Goal: Navigation & Orientation: Locate item on page

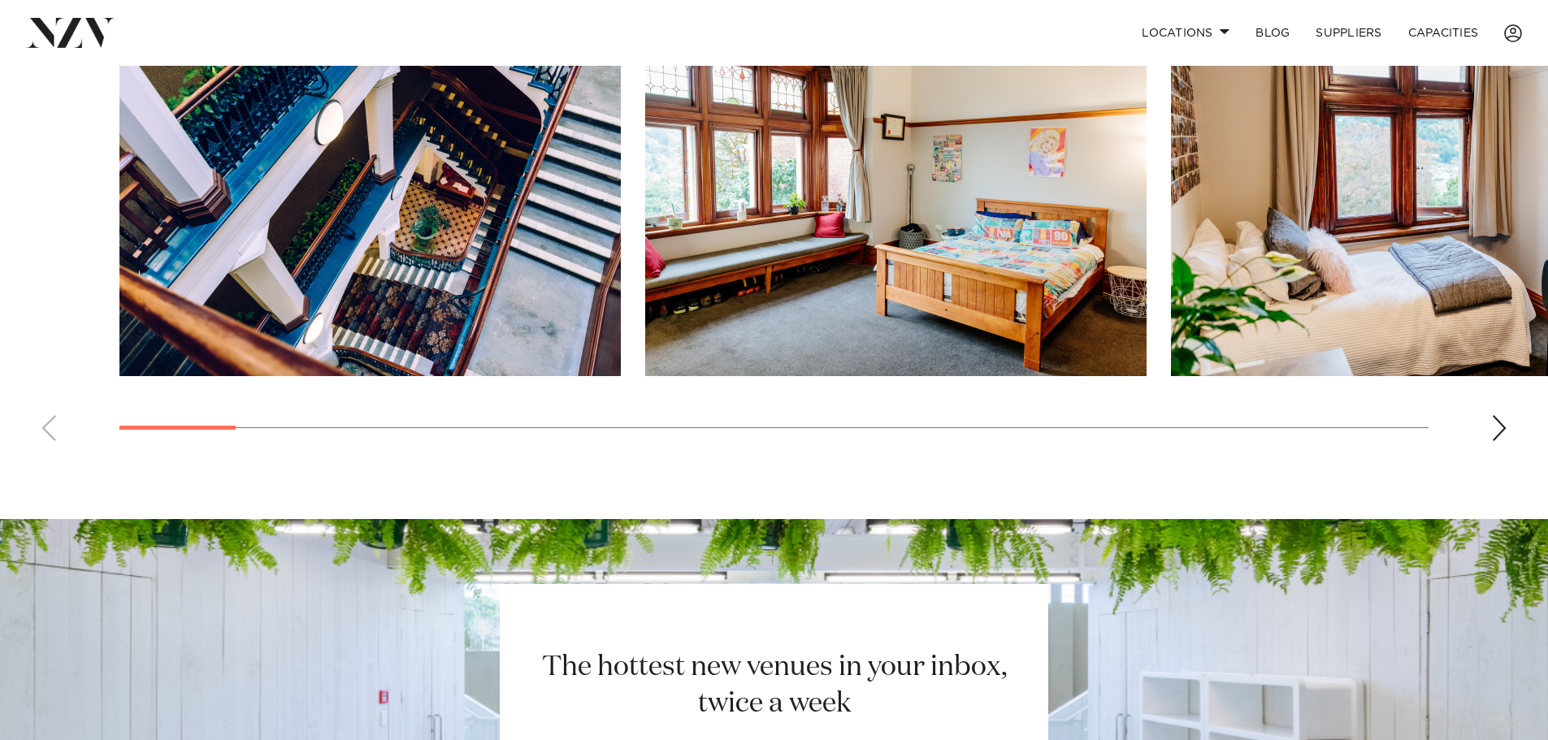
scroll to position [1390, 0]
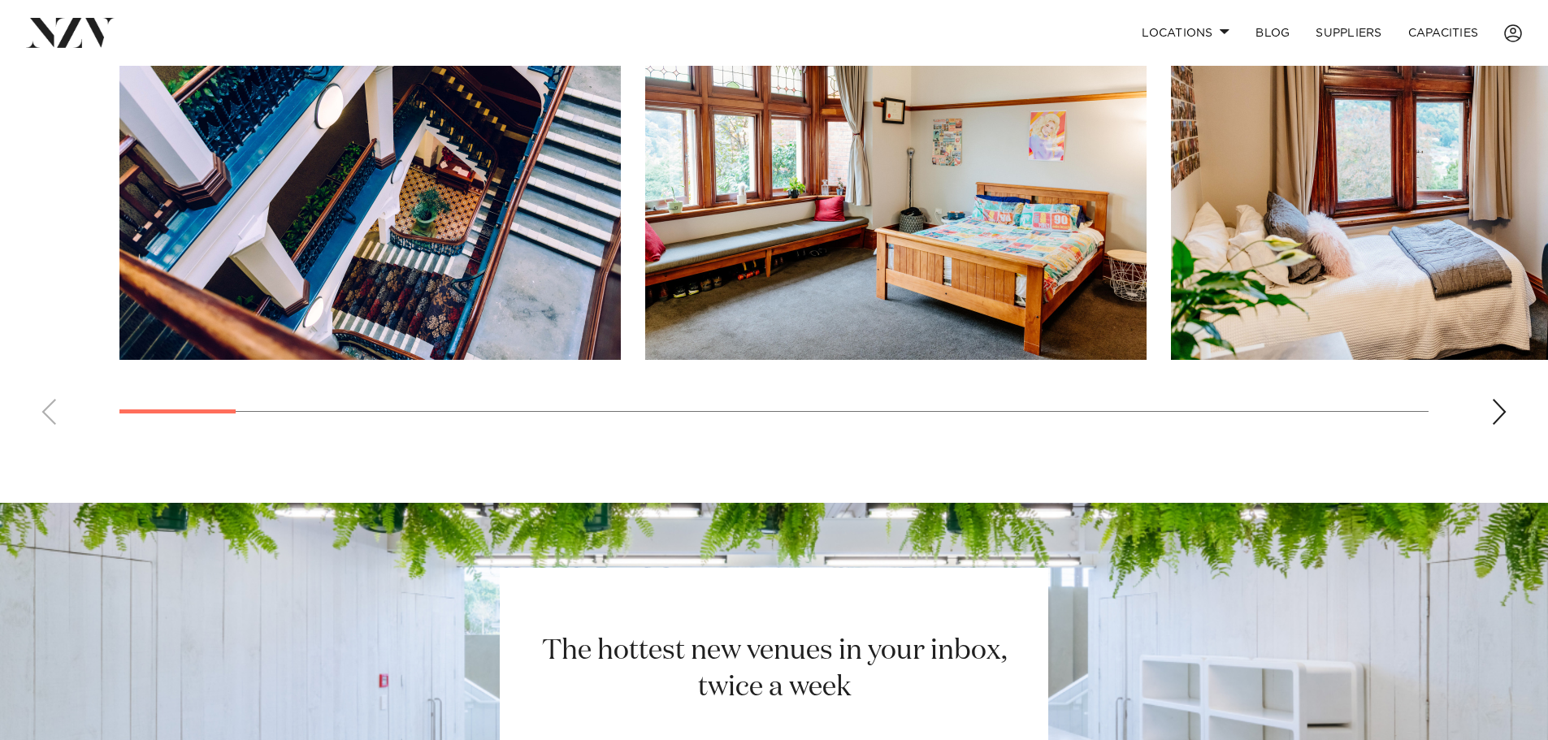
click at [1498, 399] on div "Next slide" at bounding box center [1499, 412] width 16 height 26
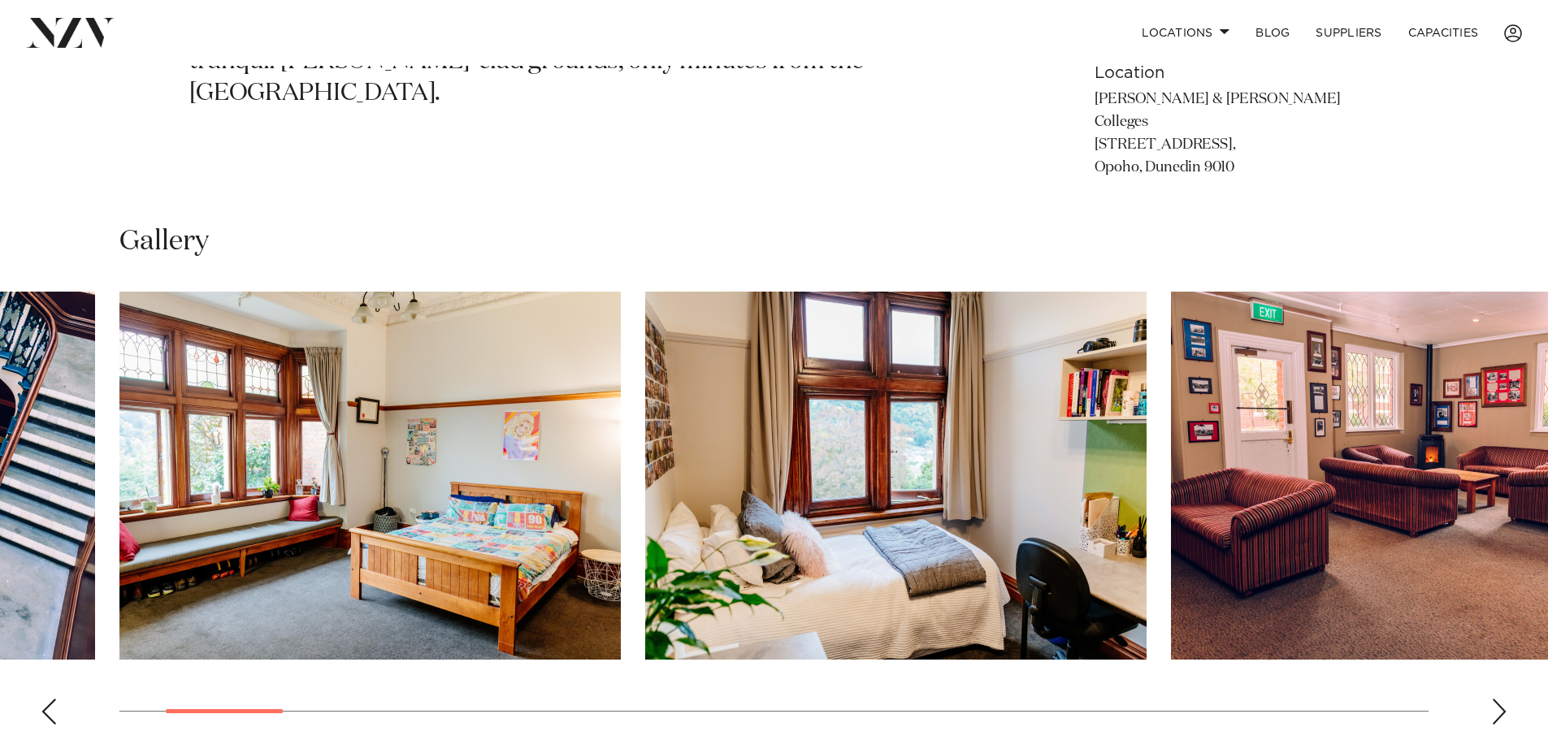
scroll to position [1065, 0]
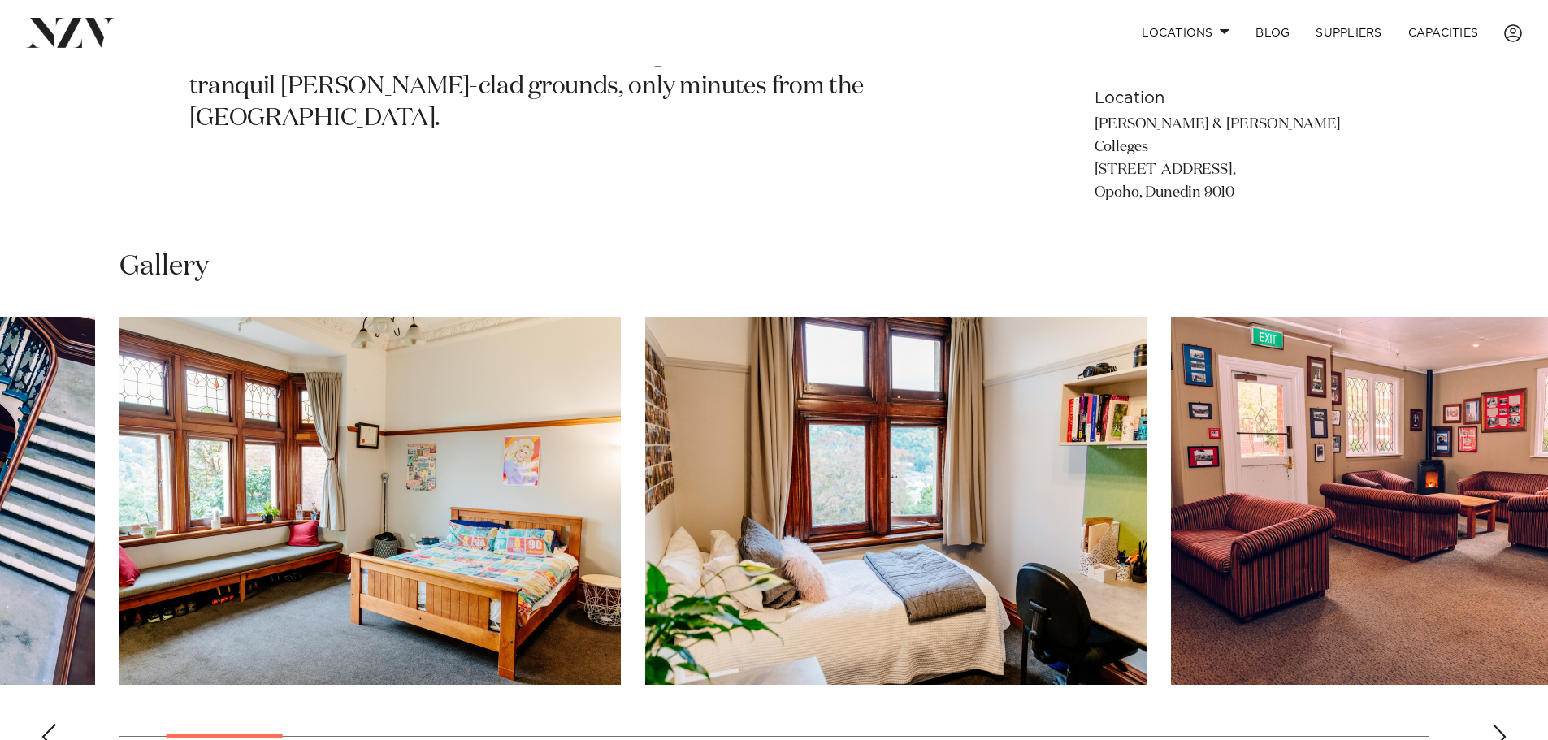
click at [1499, 724] on div "Next slide" at bounding box center [1499, 737] width 16 height 26
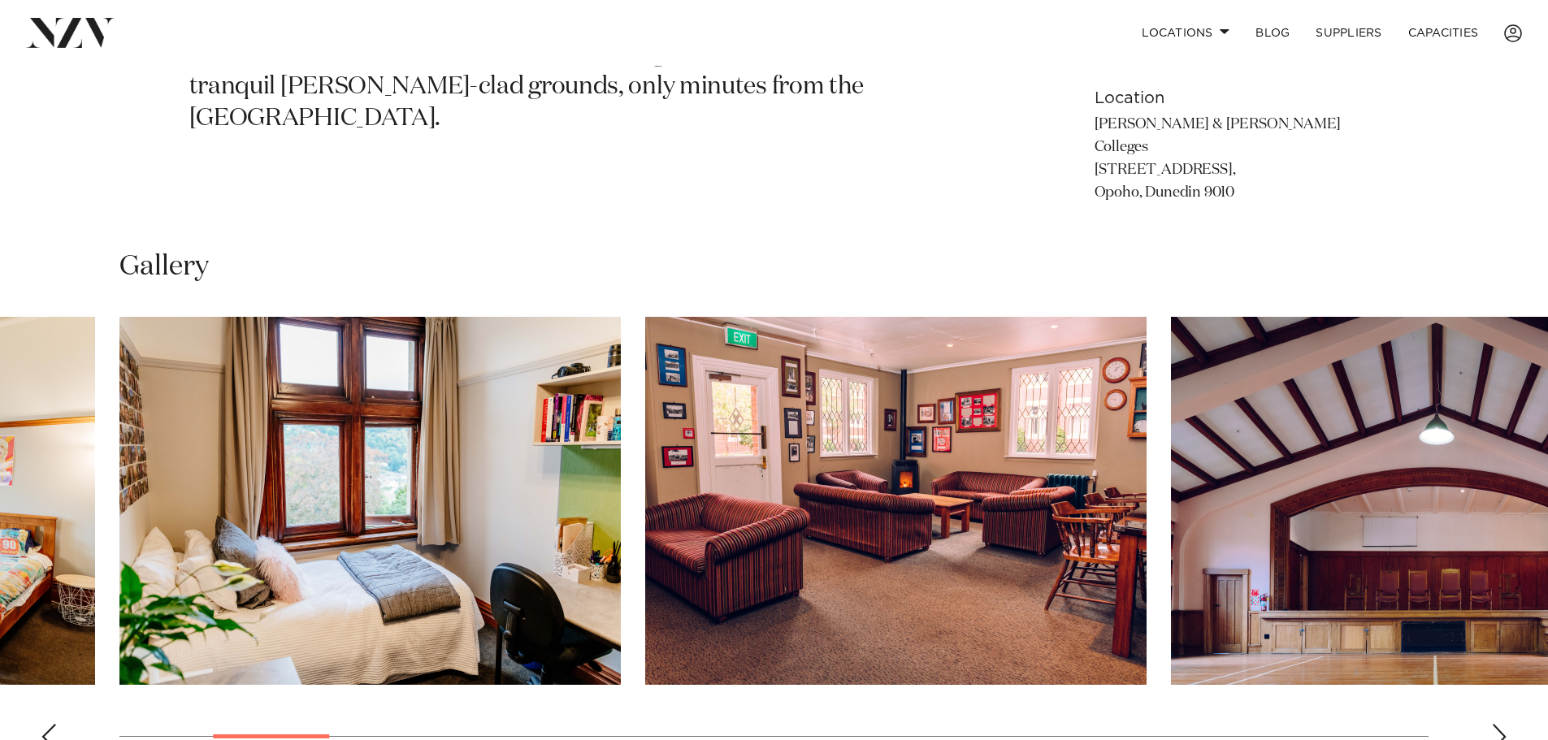
click at [1499, 724] on div "Next slide" at bounding box center [1499, 737] width 16 height 26
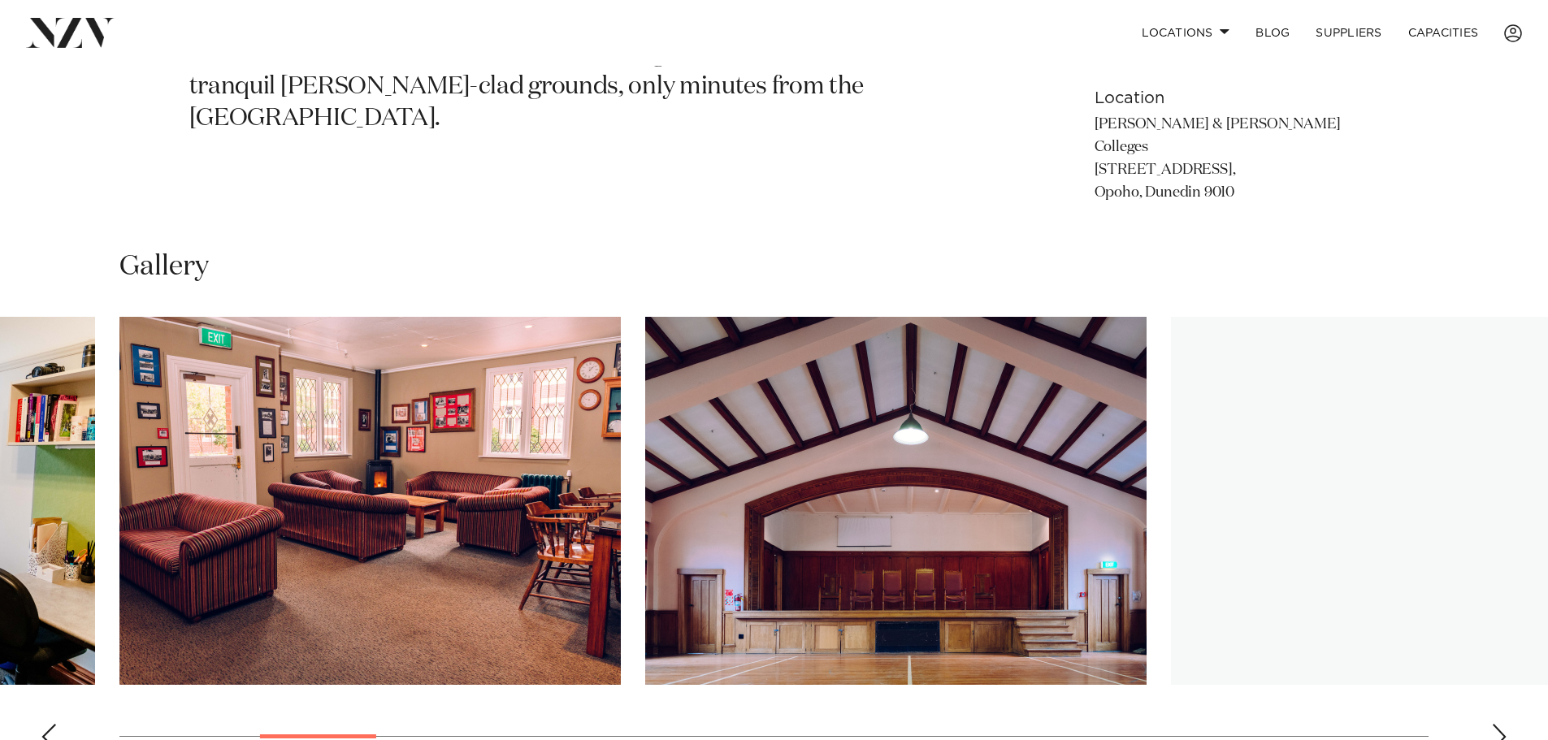
click at [1499, 724] on div "Next slide" at bounding box center [1499, 737] width 16 height 26
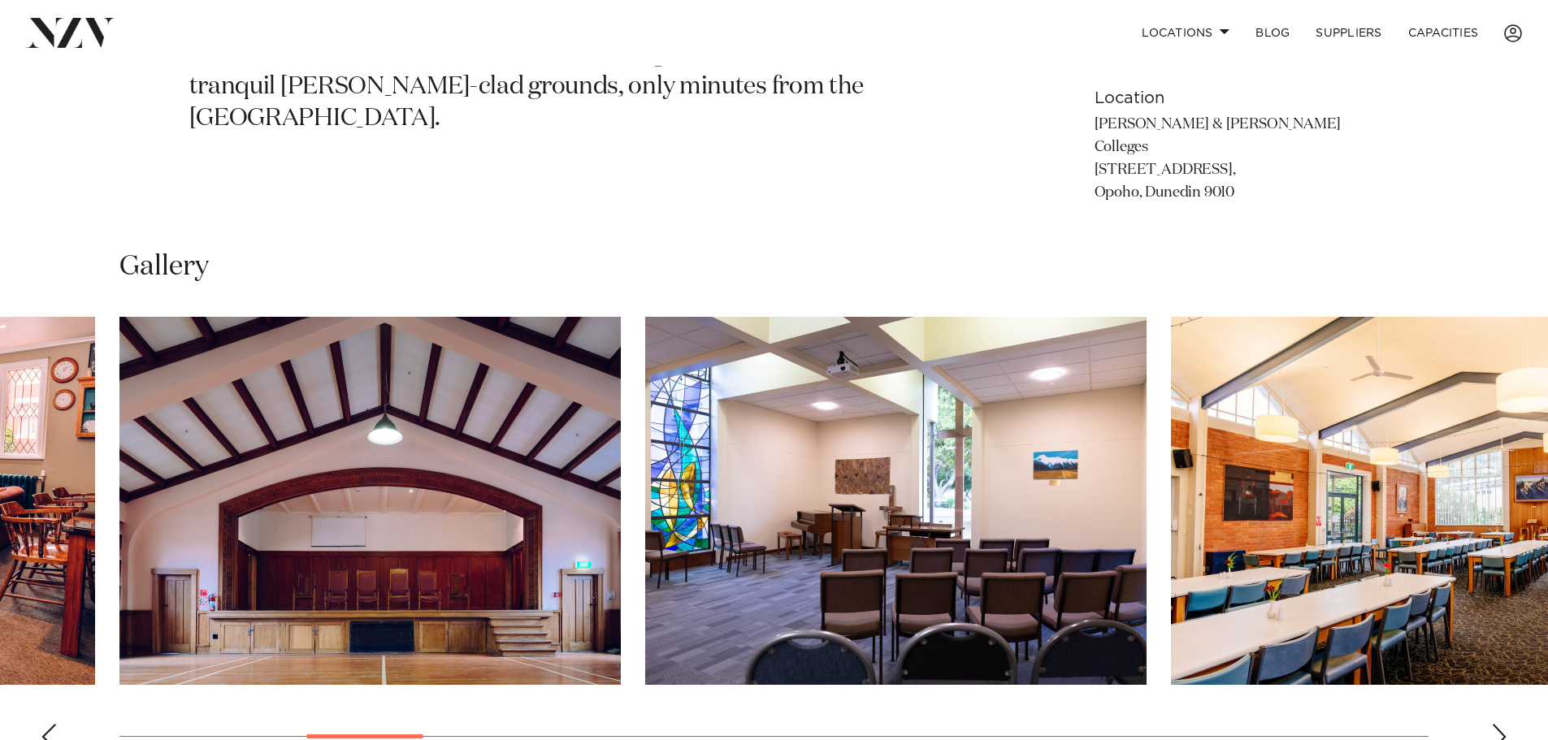
click at [1497, 724] on div "Next slide" at bounding box center [1499, 737] width 16 height 26
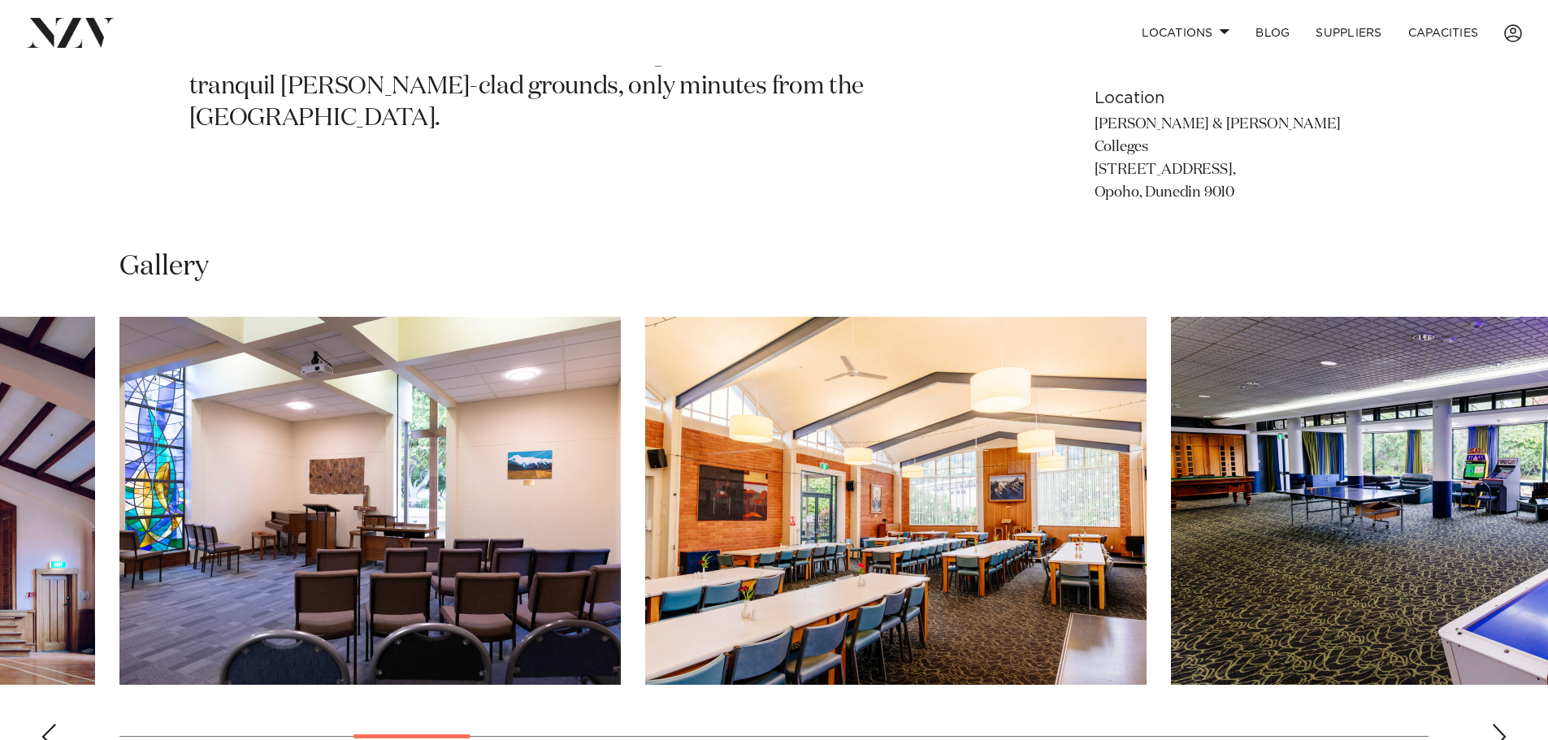
click at [1498, 724] on div "Next slide" at bounding box center [1499, 737] width 16 height 26
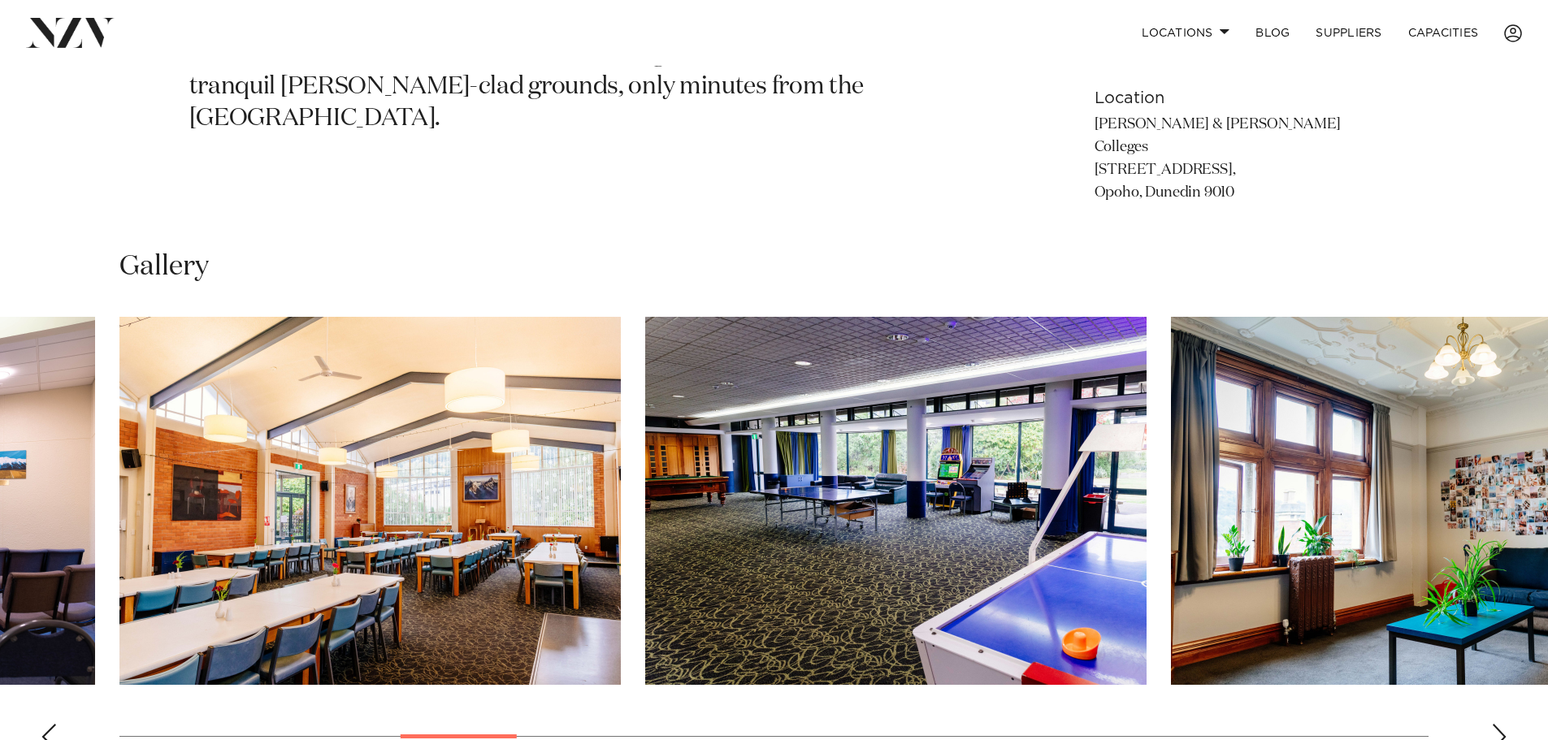
click at [1499, 724] on div "Next slide" at bounding box center [1499, 737] width 16 height 26
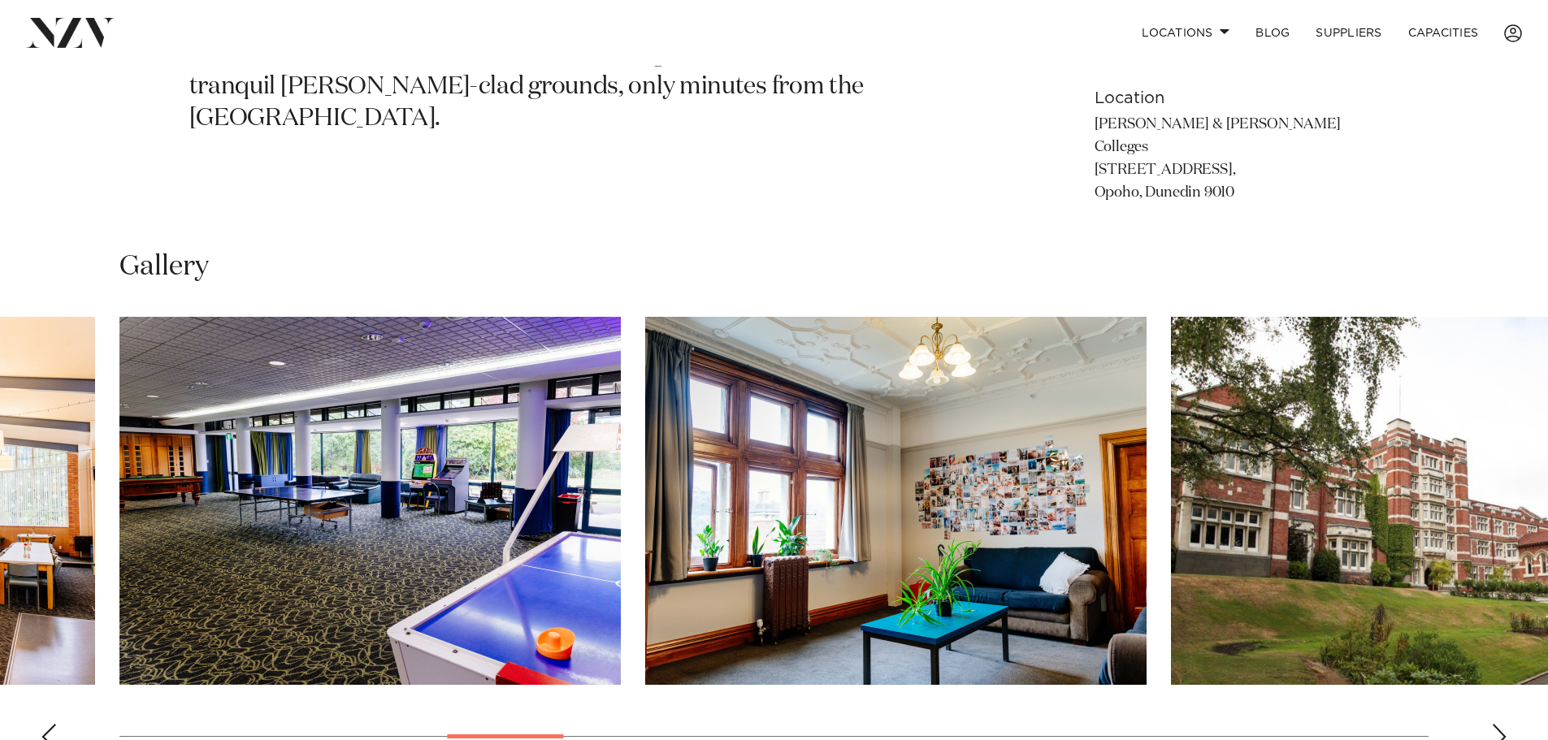
click at [1495, 724] on div "Next slide" at bounding box center [1499, 737] width 16 height 26
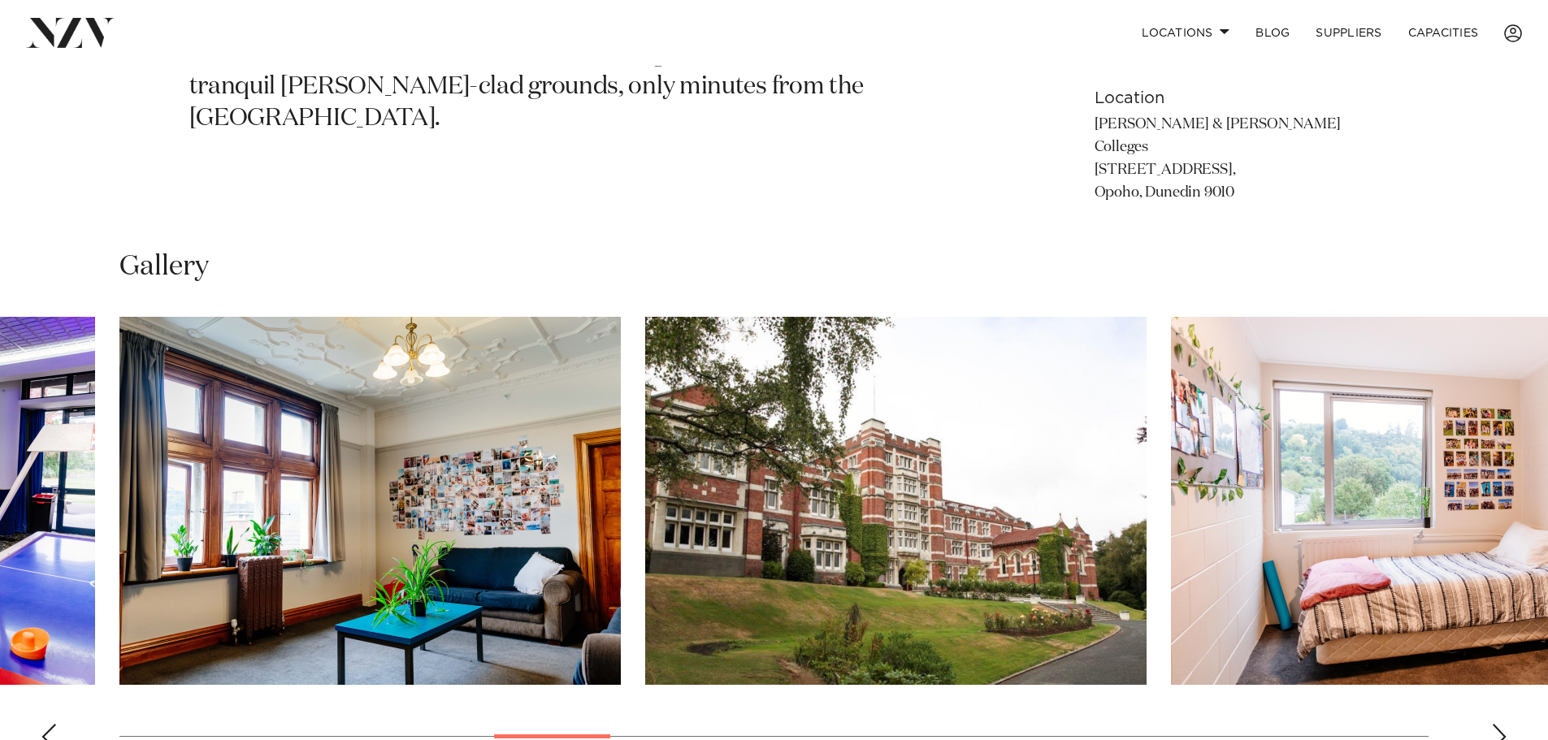
click at [1495, 724] on div "Next slide" at bounding box center [1499, 737] width 16 height 26
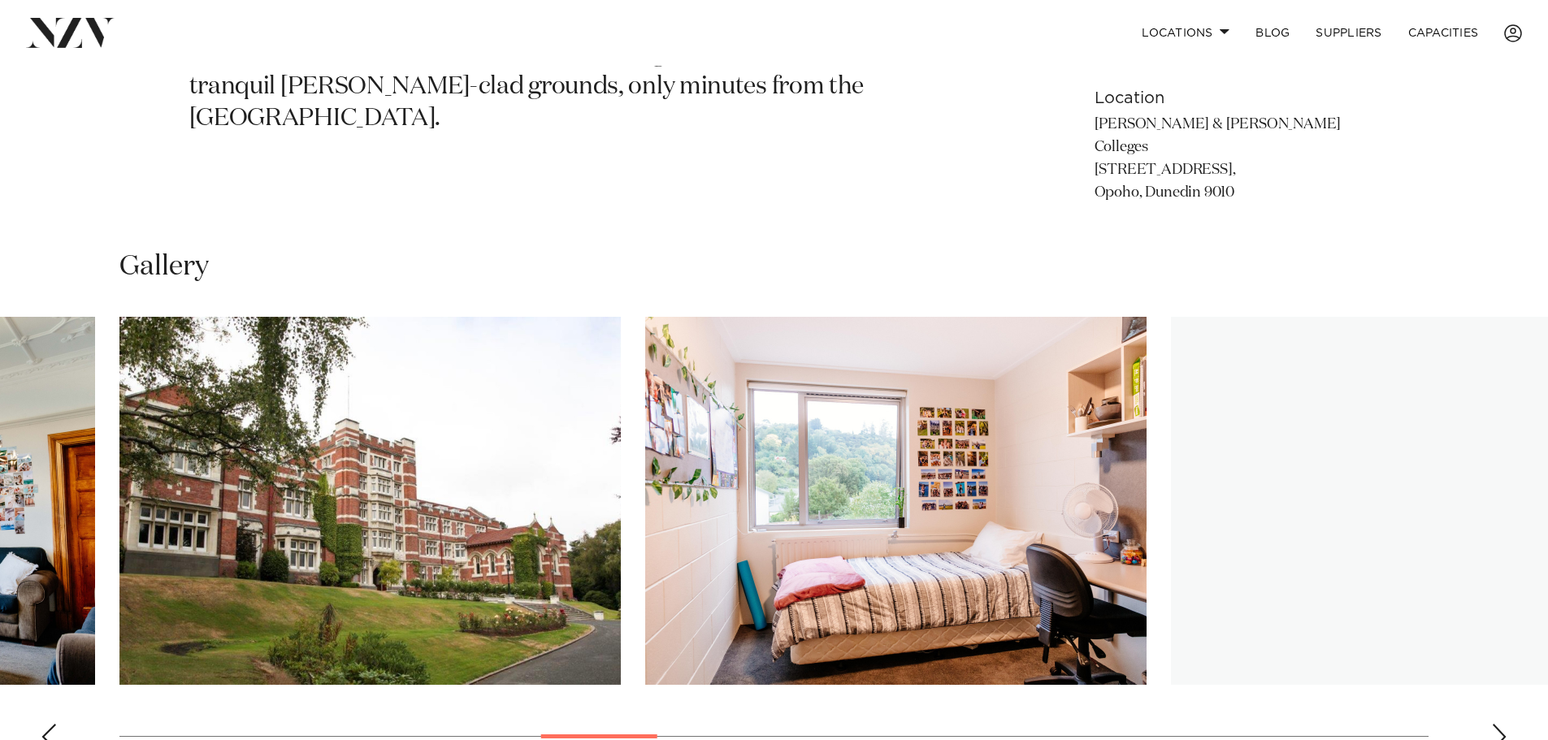
click at [1495, 724] on div "Next slide" at bounding box center [1499, 737] width 16 height 26
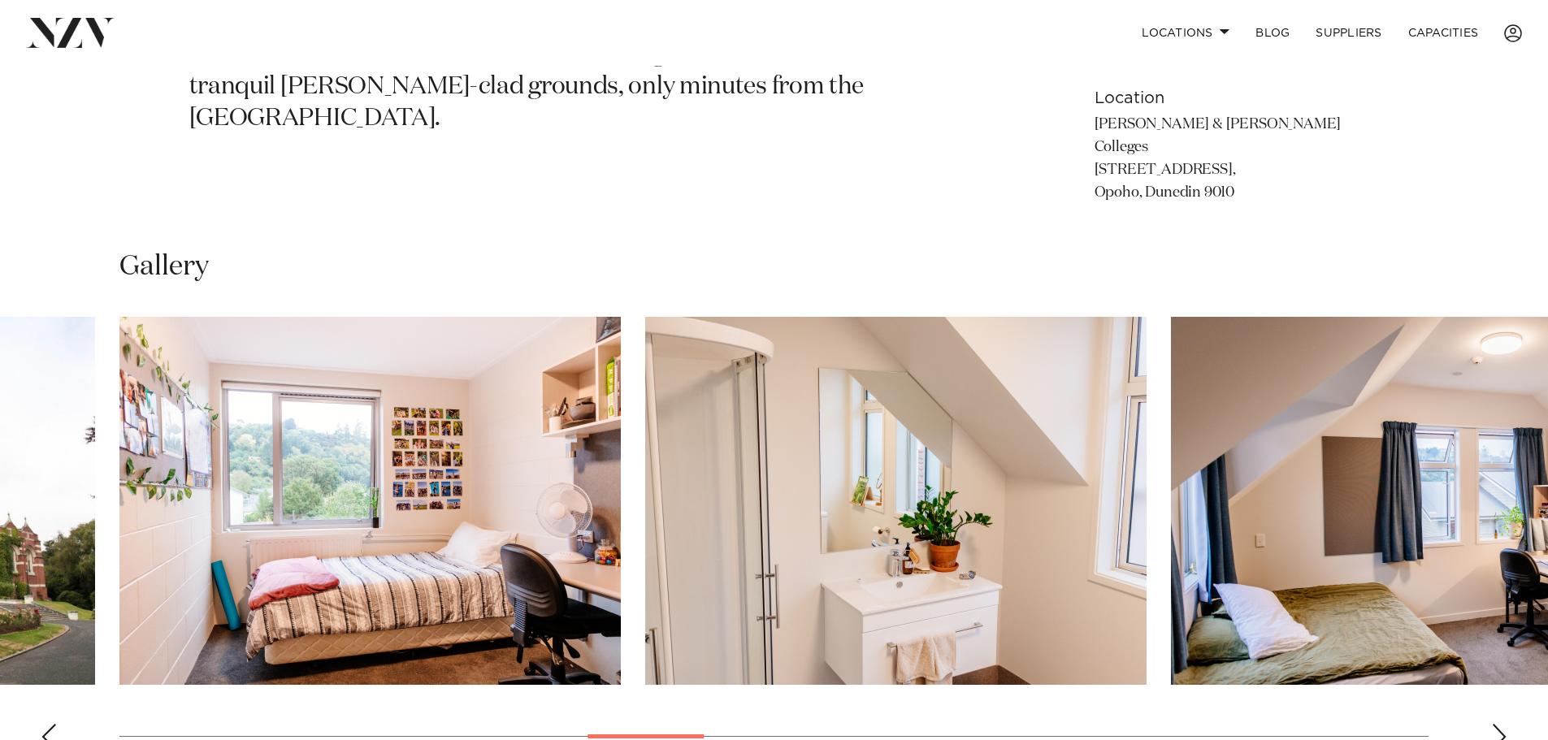
click at [1495, 724] on div "Next slide" at bounding box center [1499, 737] width 16 height 26
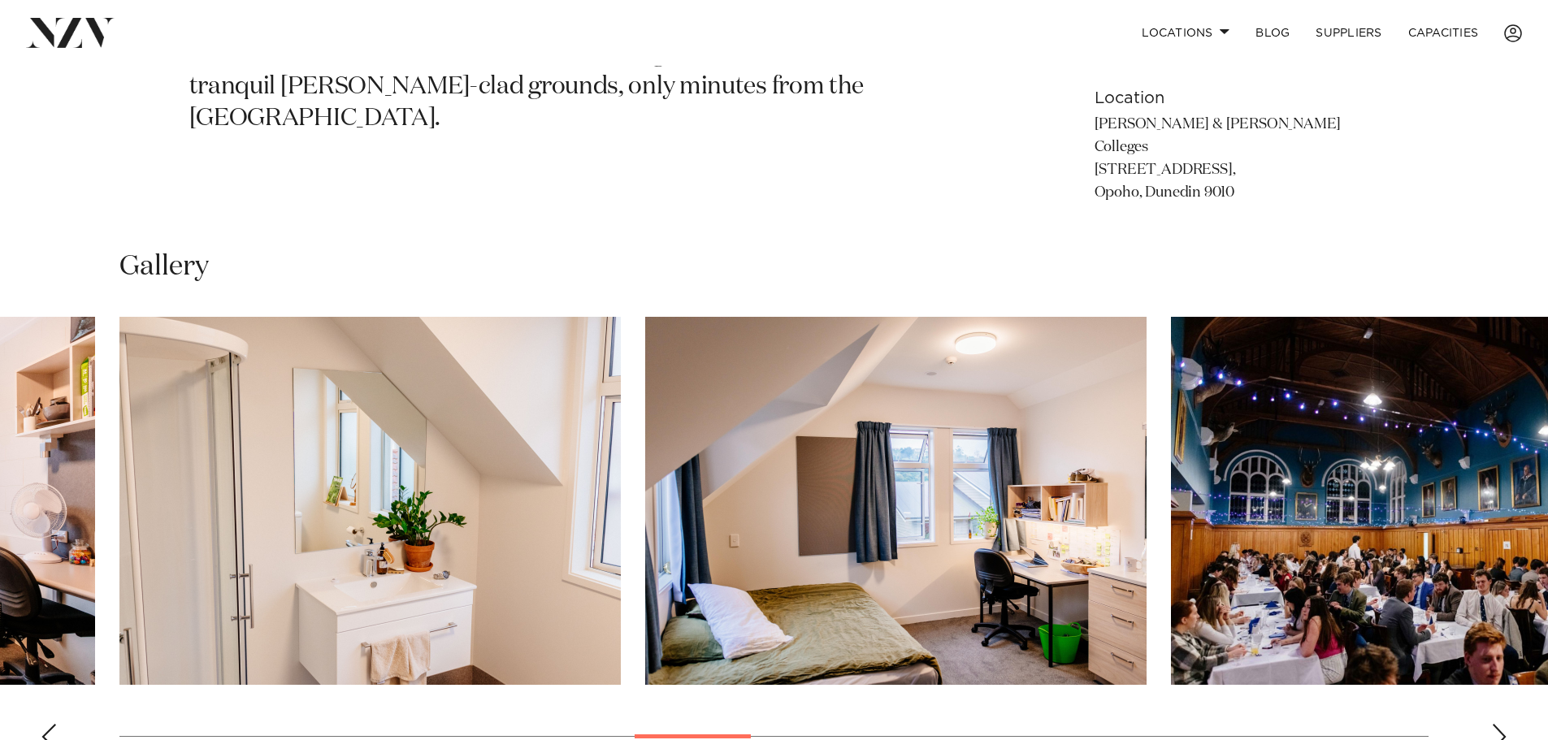
click at [1495, 724] on div "Next slide" at bounding box center [1499, 737] width 16 height 26
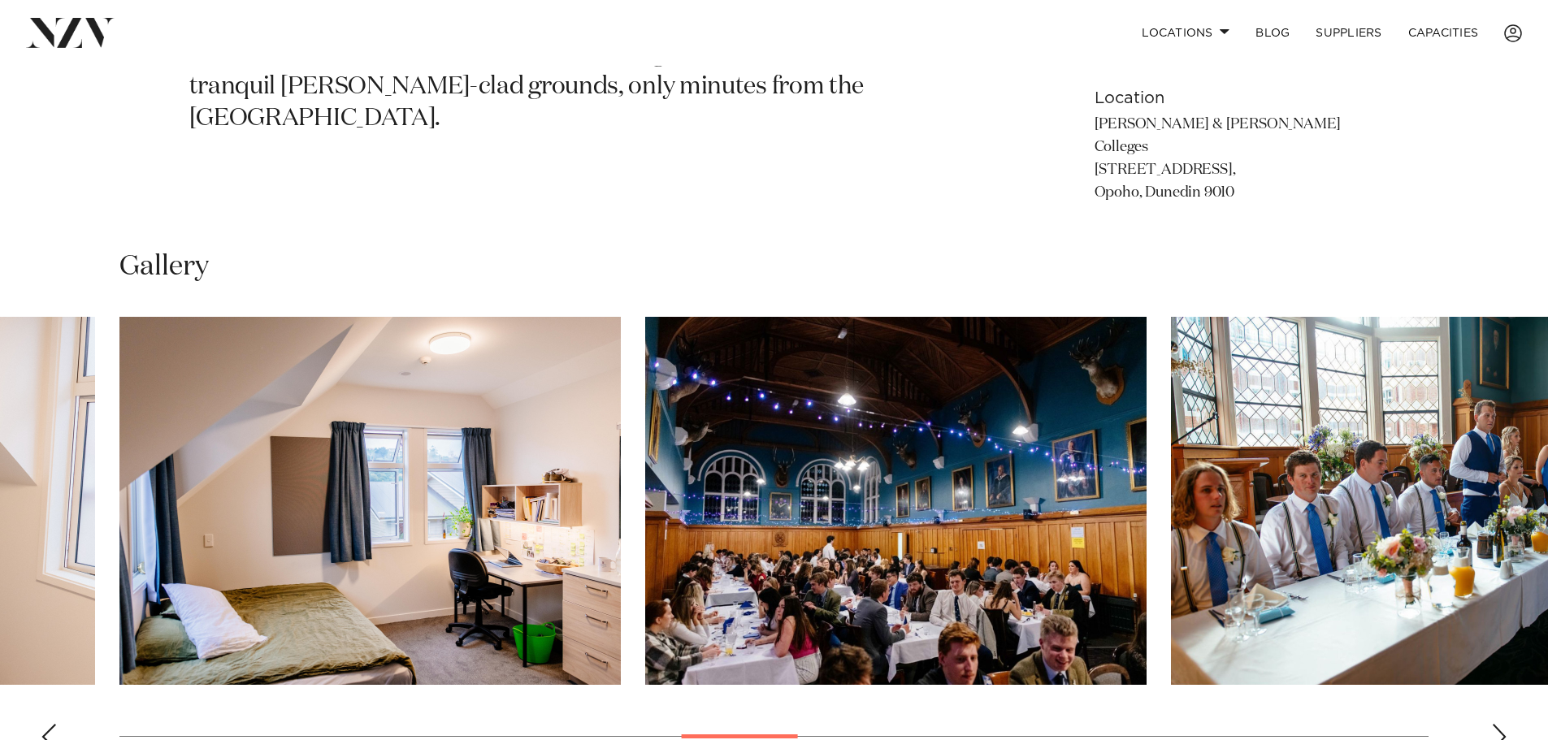
click at [1495, 724] on div "Next slide" at bounding box center [1499, 737] width 16 height 26
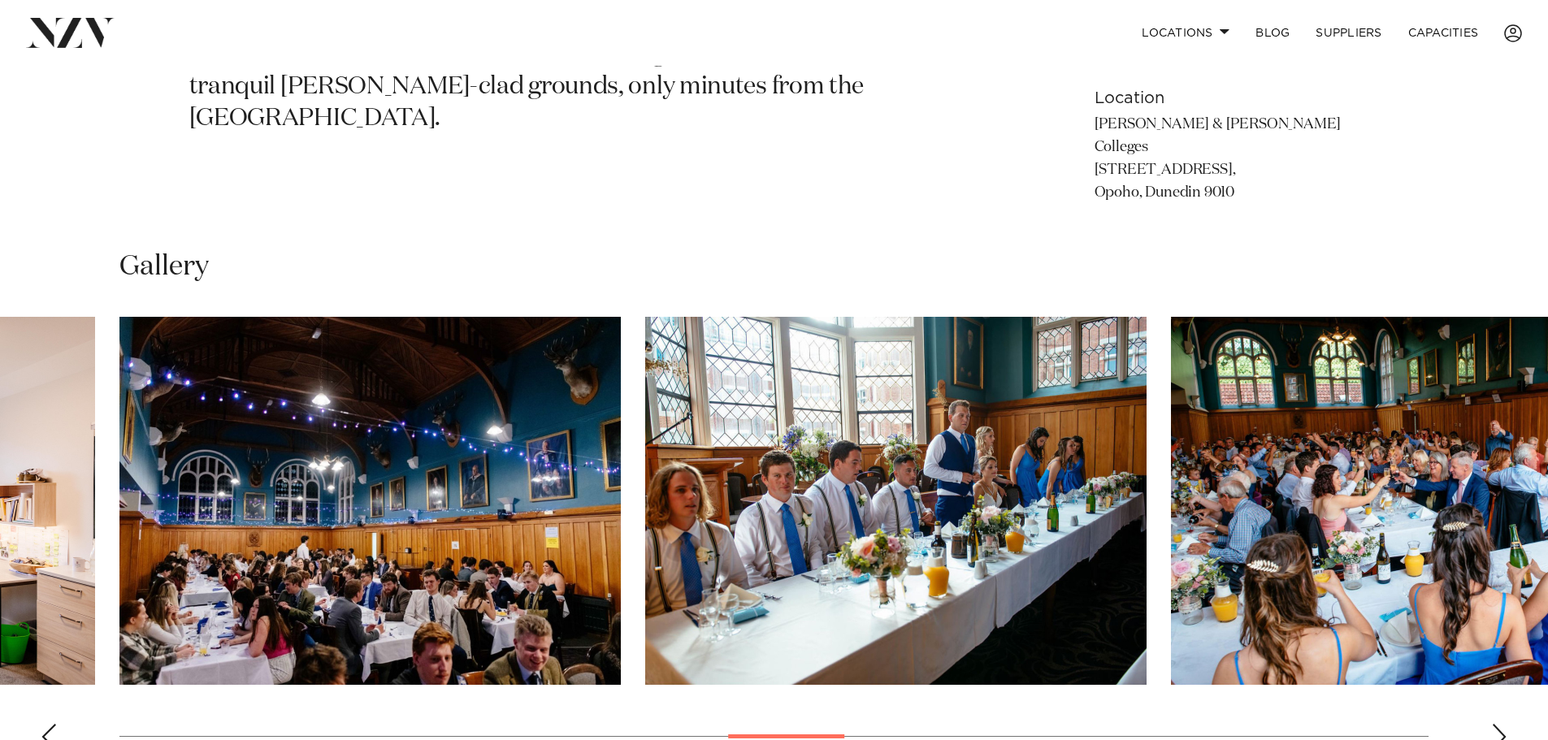
click at [1495, 724] on div "Next slide" at bounding box center [1499, 737] width 16 height 26
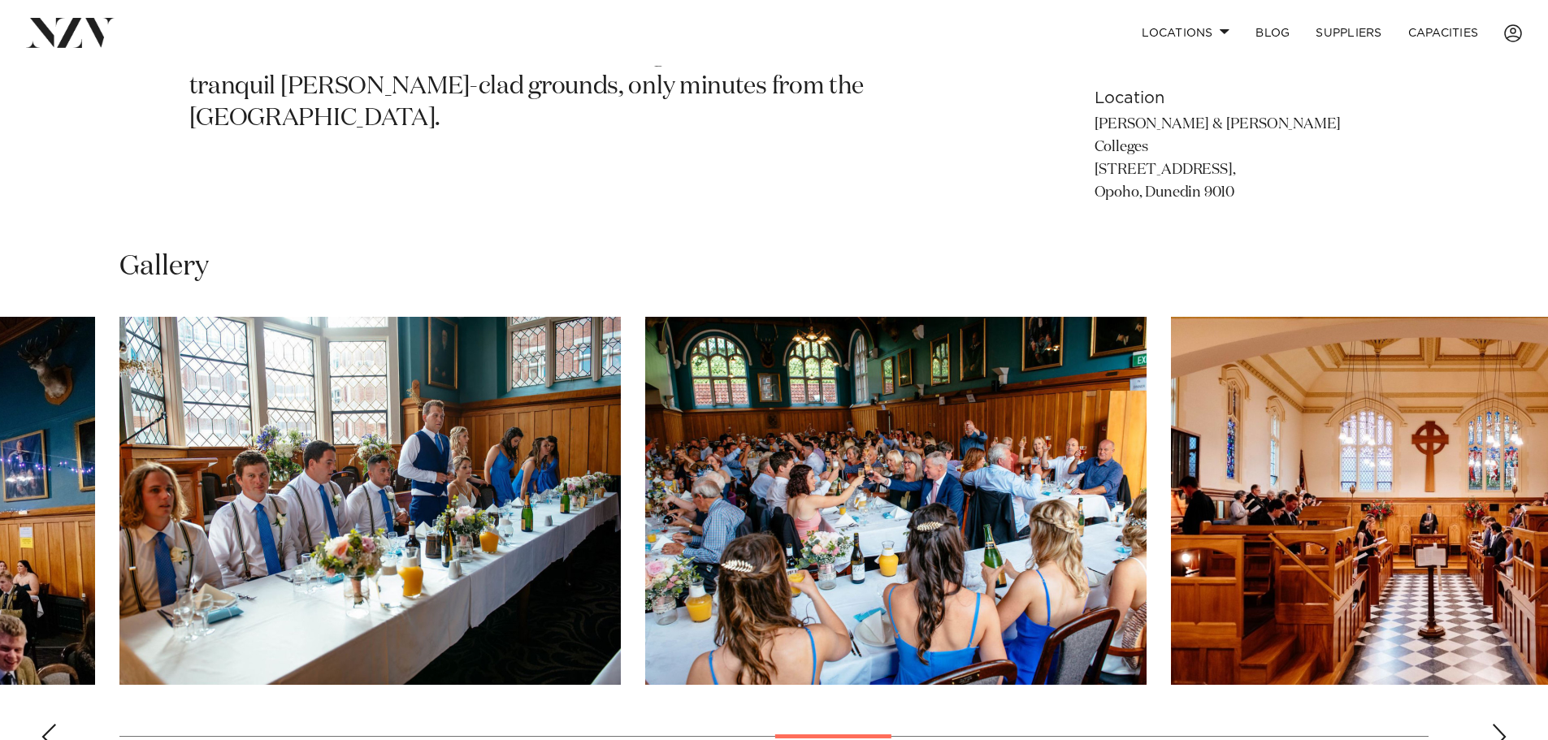
click at [1495, 724] on div "Next slide" at bounding box center [1499, 737] width 16 height 26
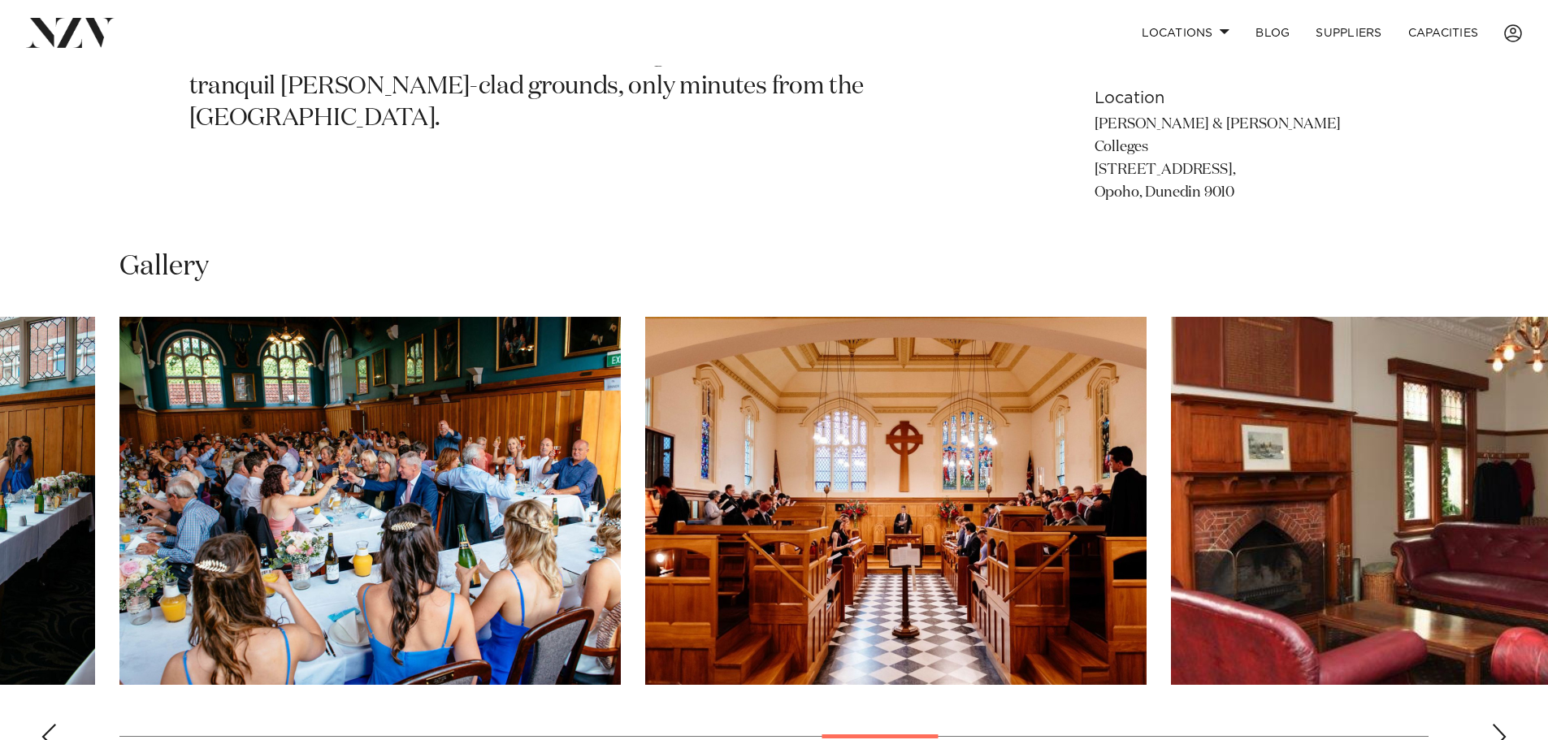
click at [1495, 724] on div "Next slide" at bounding box center [1499, 737] width 16 height 26
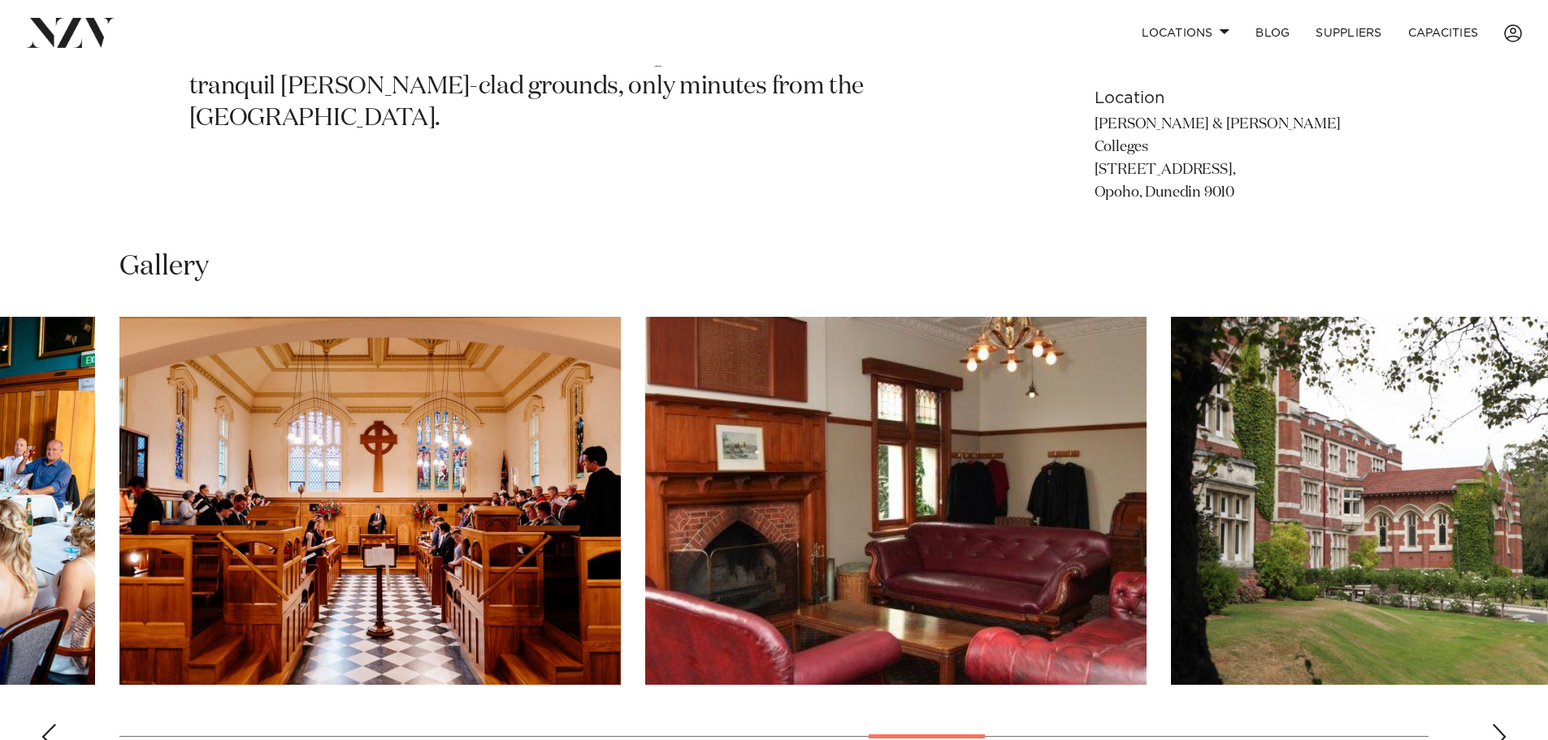
click at [1495, 724] on div "Next slide" at bounding box center [1499, 737] width 16 height 26
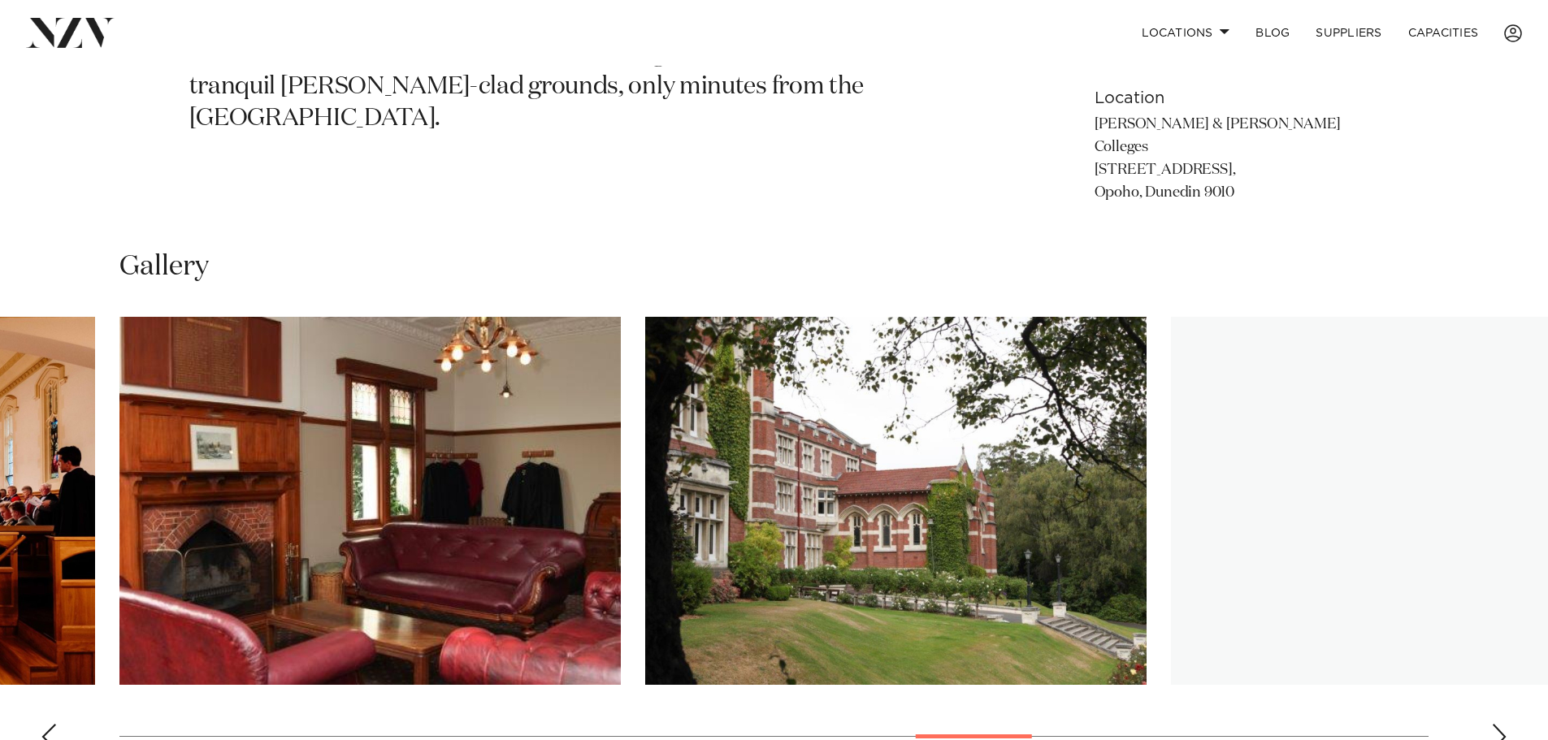
click at [1495, 724] on div "Next slide" at bounding box center [1499, 737] width 16 height 26
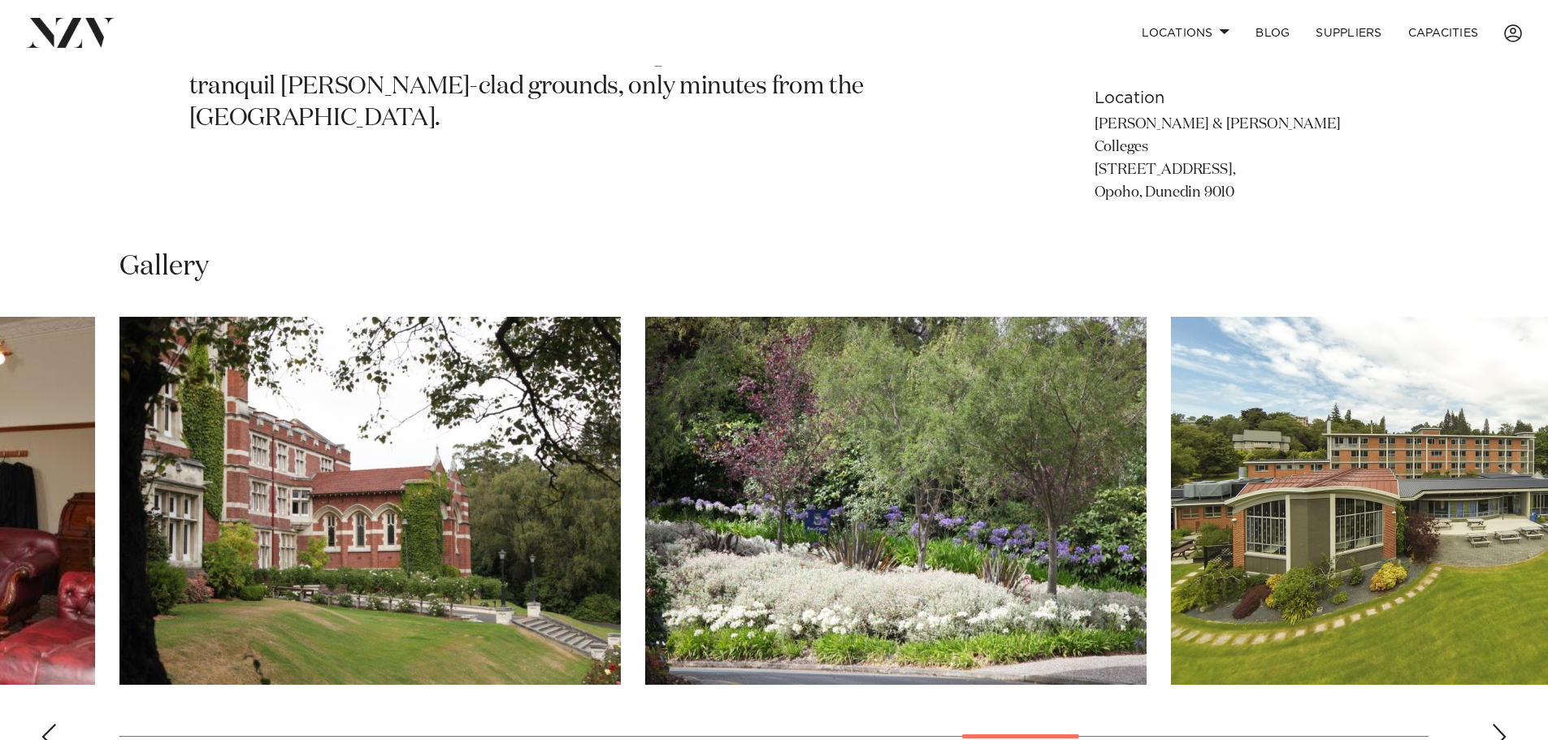
click at [1495, 724] on div "Next slide" at bounding box center [1499, 737] width 16 height 26
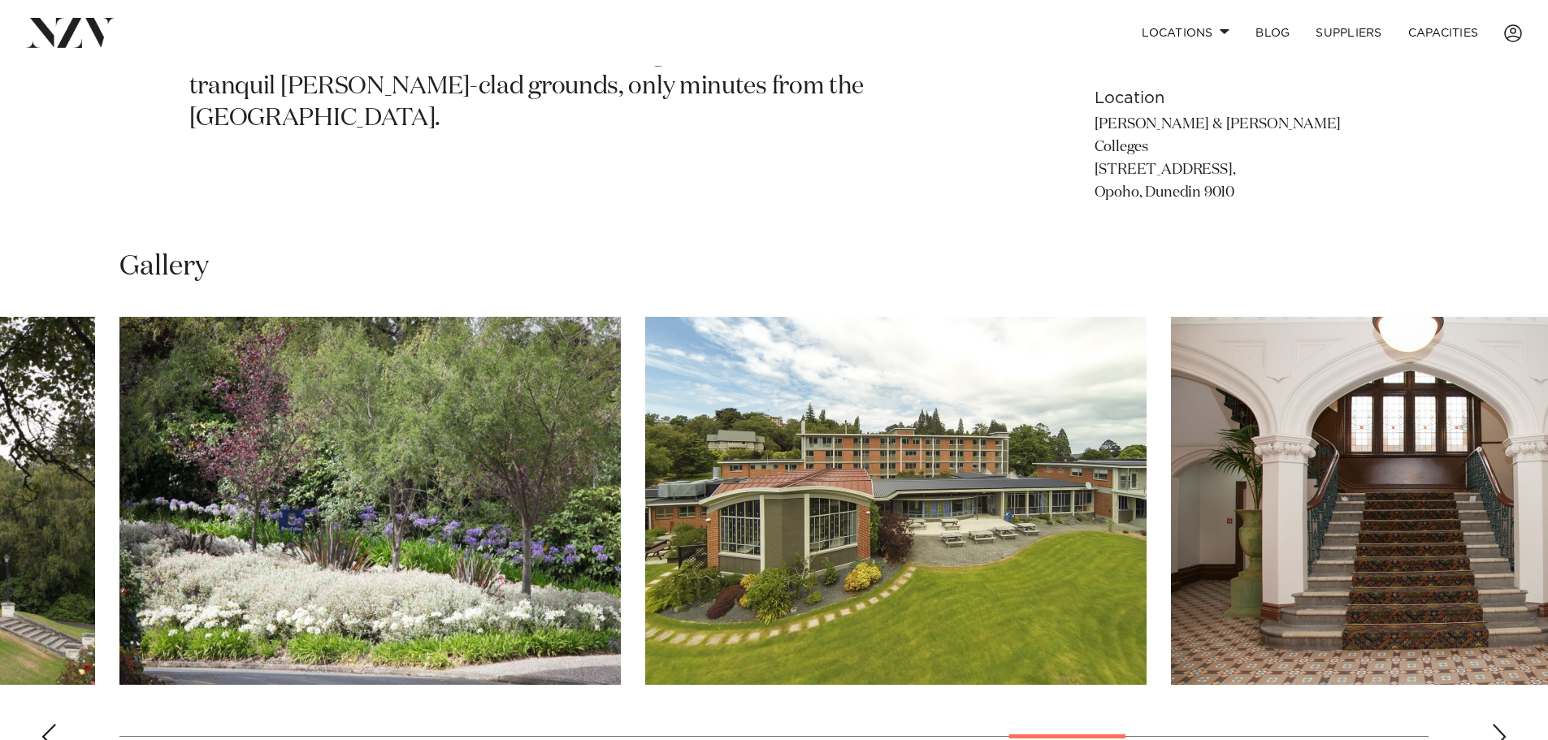
click at [1495, 724] on div "Next slide" at bounding box center [1499, 737] width 16 height 26
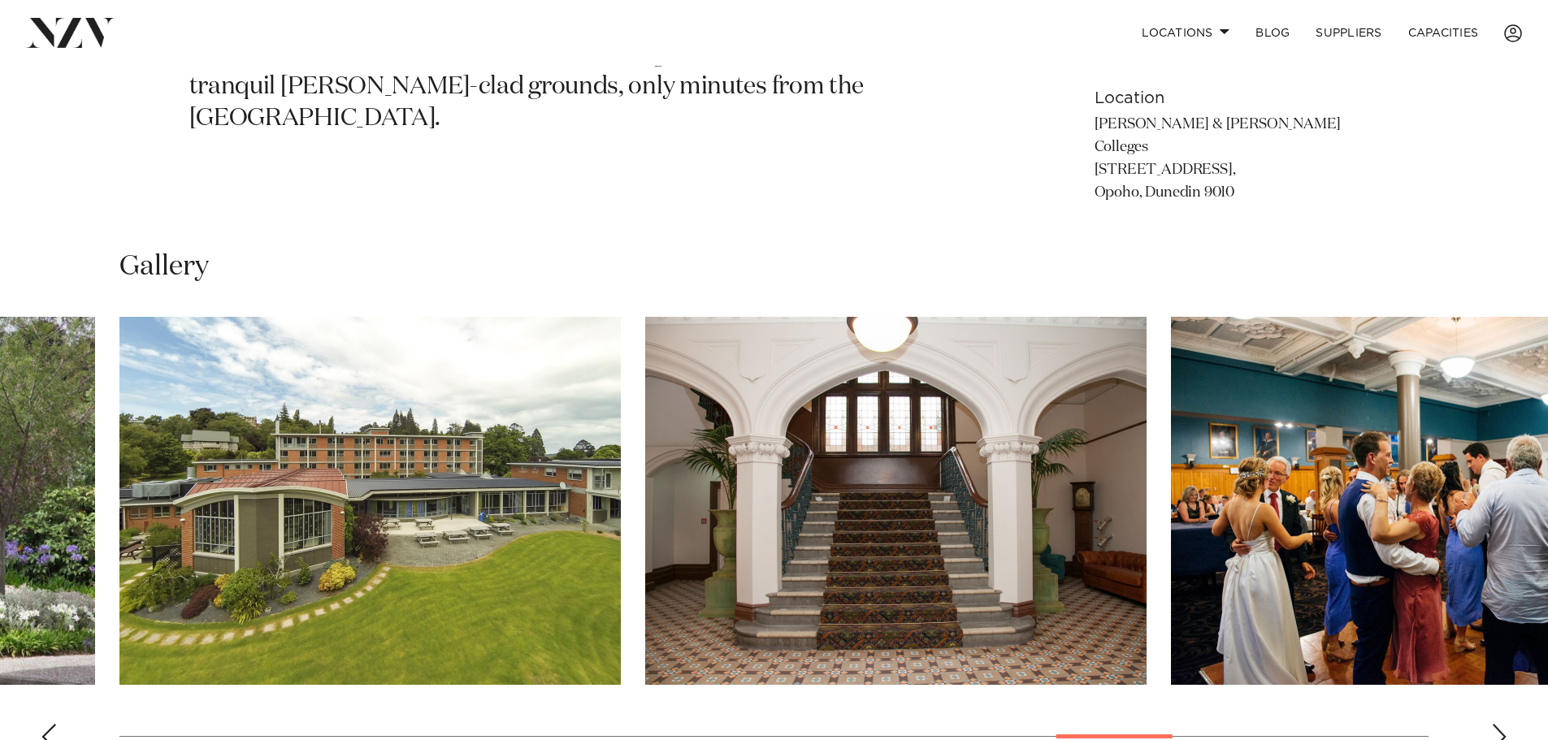
click at [1495, 724] on div "Next slide" at bounding box center [1499, 737] width 16 height 26
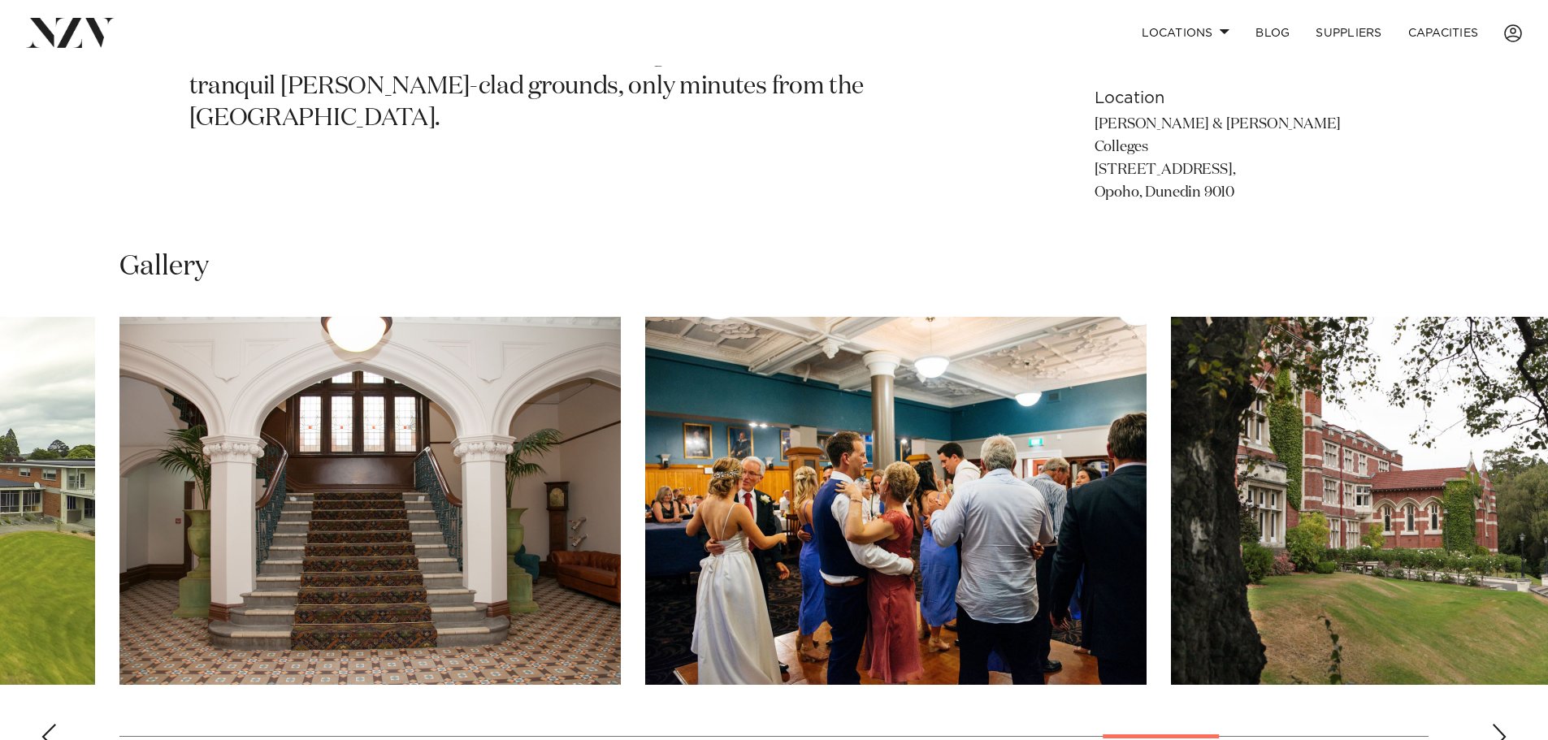
click at [1495, 724] on div "Next slide" at bounding box center [1499, 737] width 16 height 26
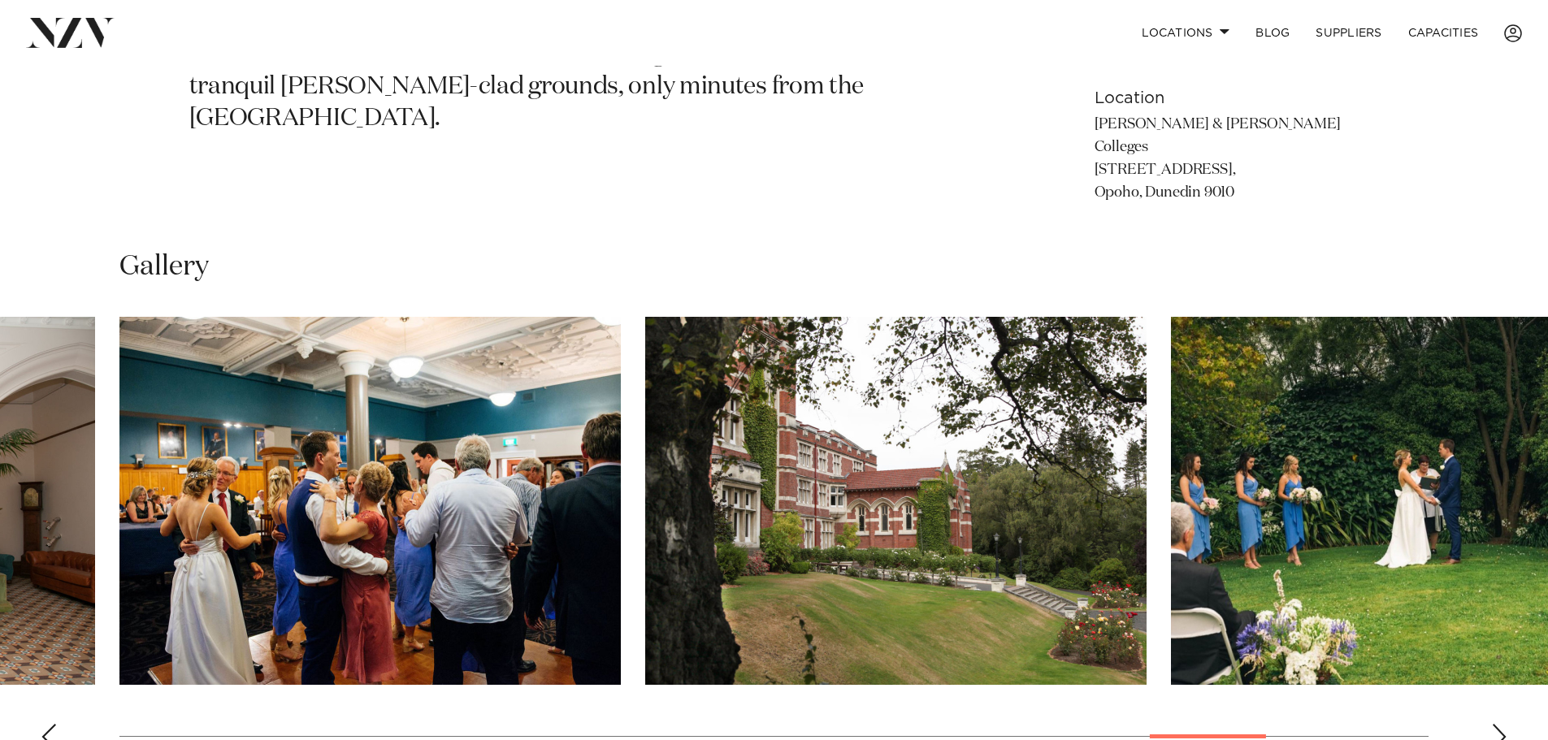
click at [1495, 724] on div "Next slide" at bounding box center [1499, 737] width 16 height 26
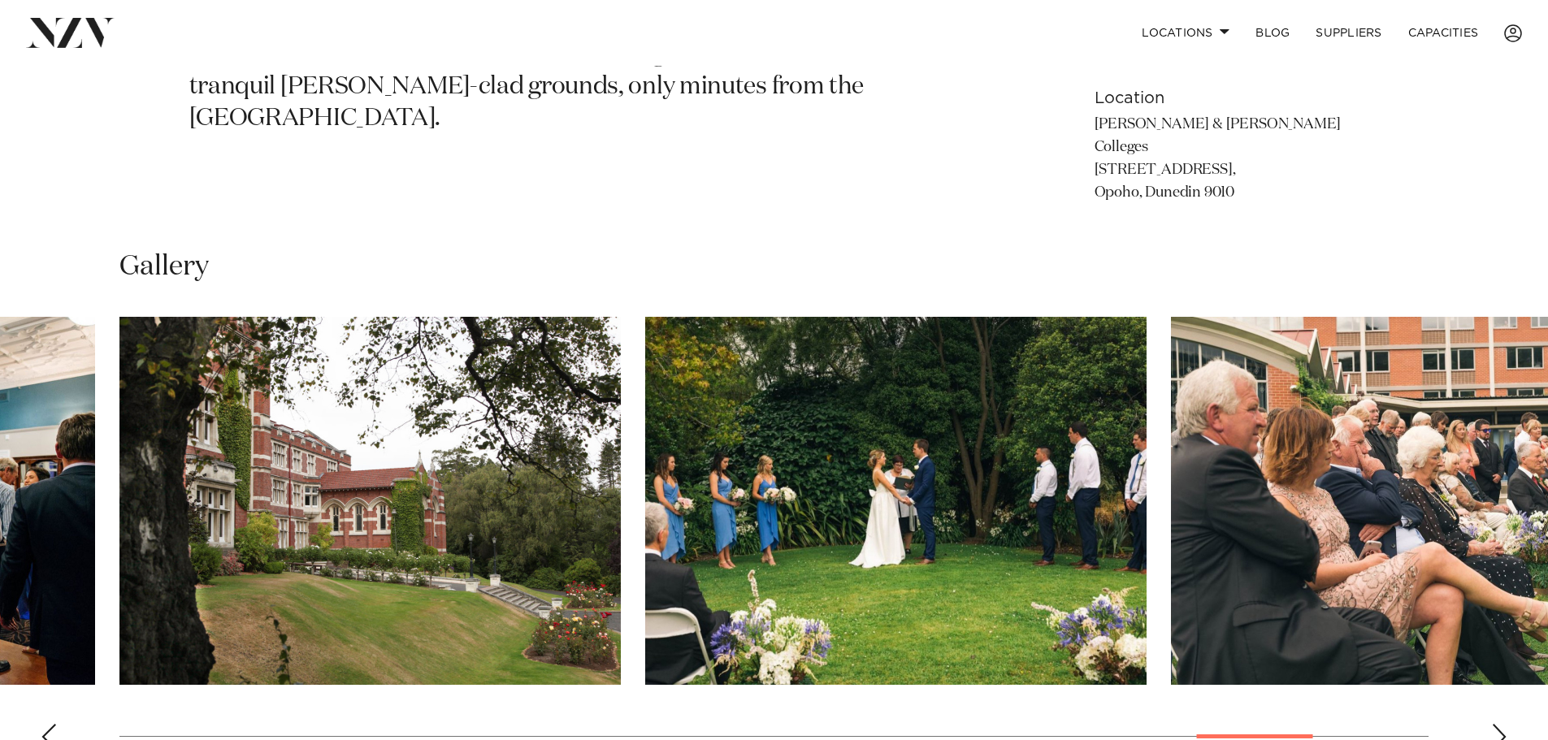
click at [1495, 724] on div "Next slide" at bounding box center [1499, 737] width 16 height 26
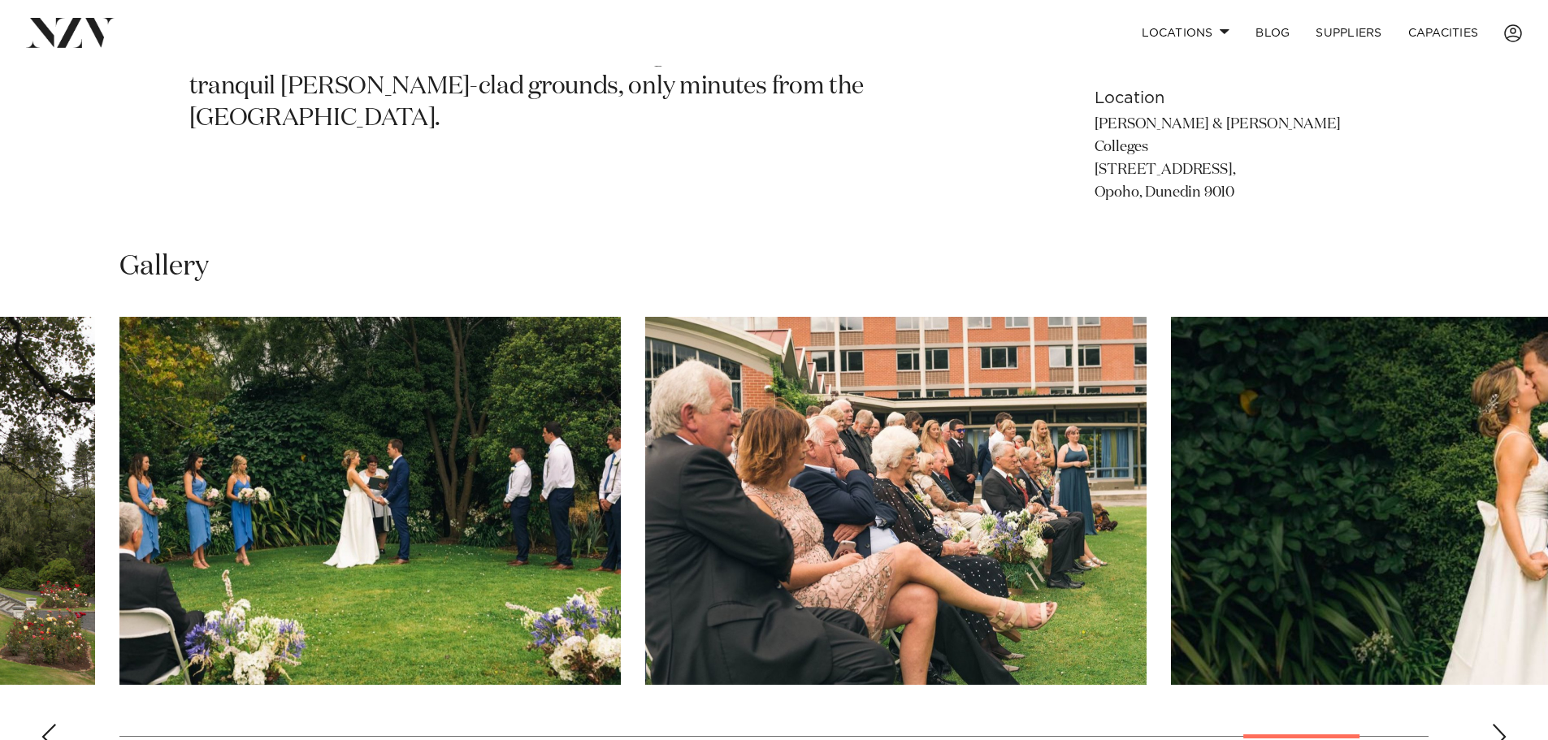
click at [1495, 724] on div "Next slide" at bounding box center [1499, 737] width 16 height 26
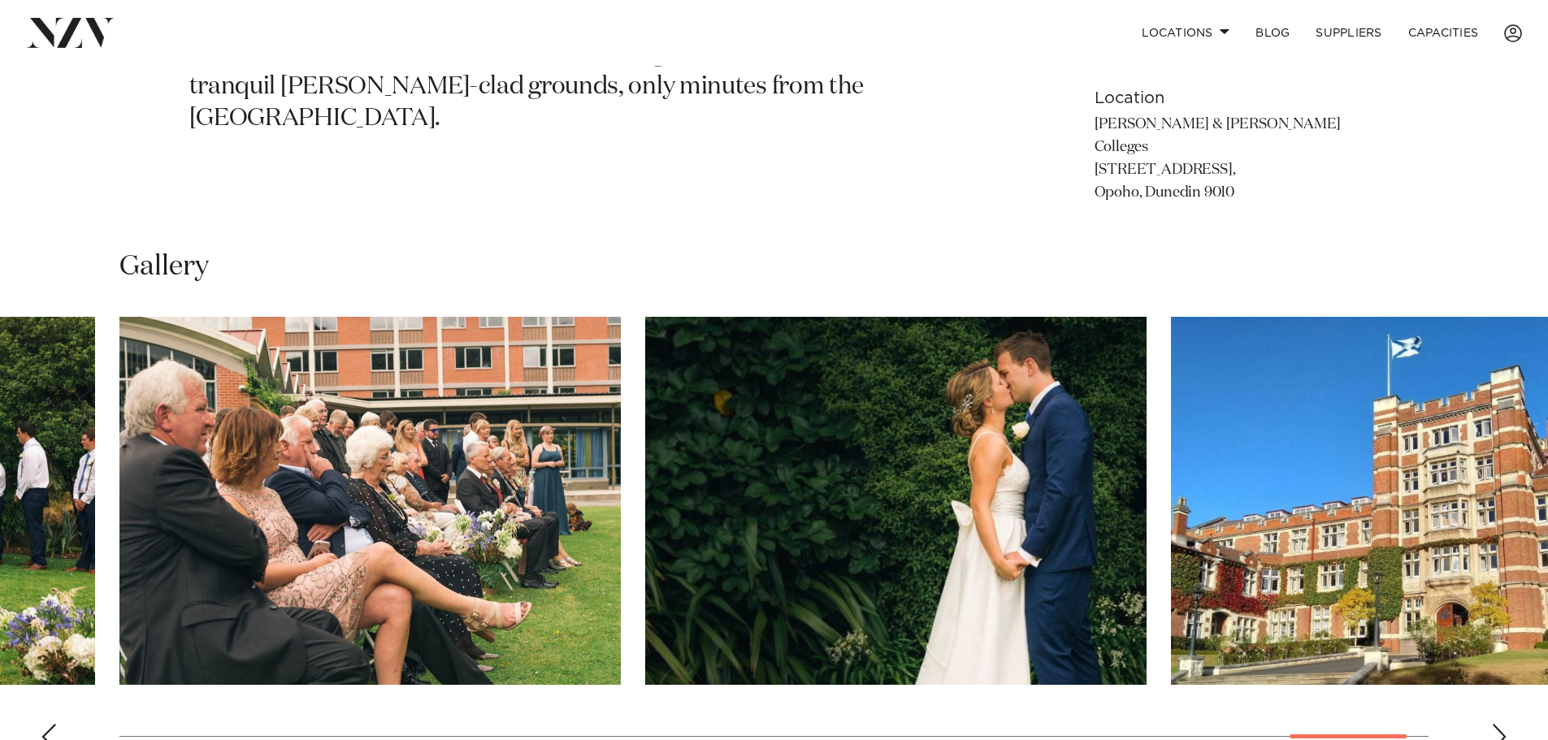
click at [1497, 724] on div "Next slide" at bounding box center [1499, 737] width 16 height 26
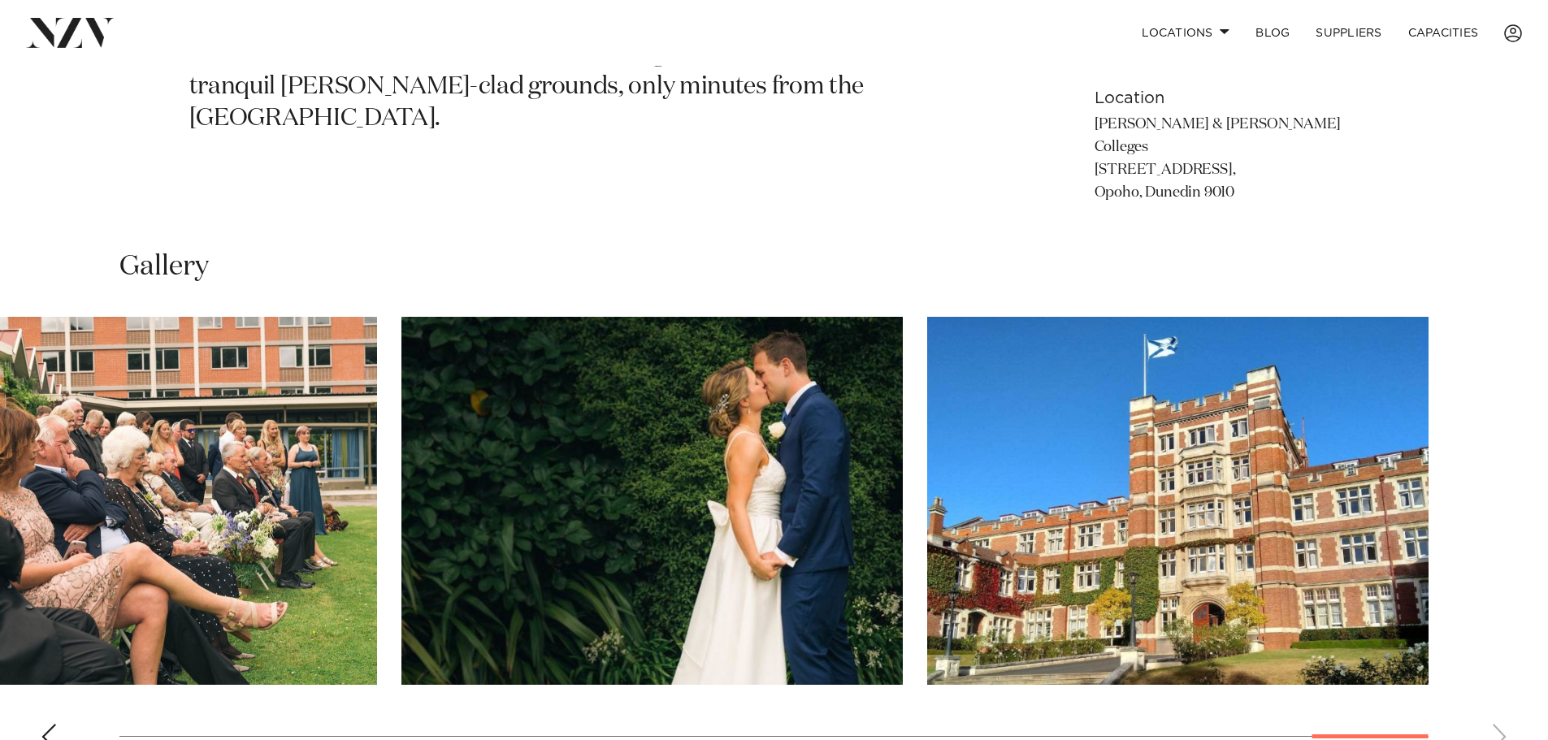
click at [1497, 718] on swiper-container at bounding box center [774, 540] width 1548 height 446
